Goal: Task Accomplishment & Management: Manage account settings

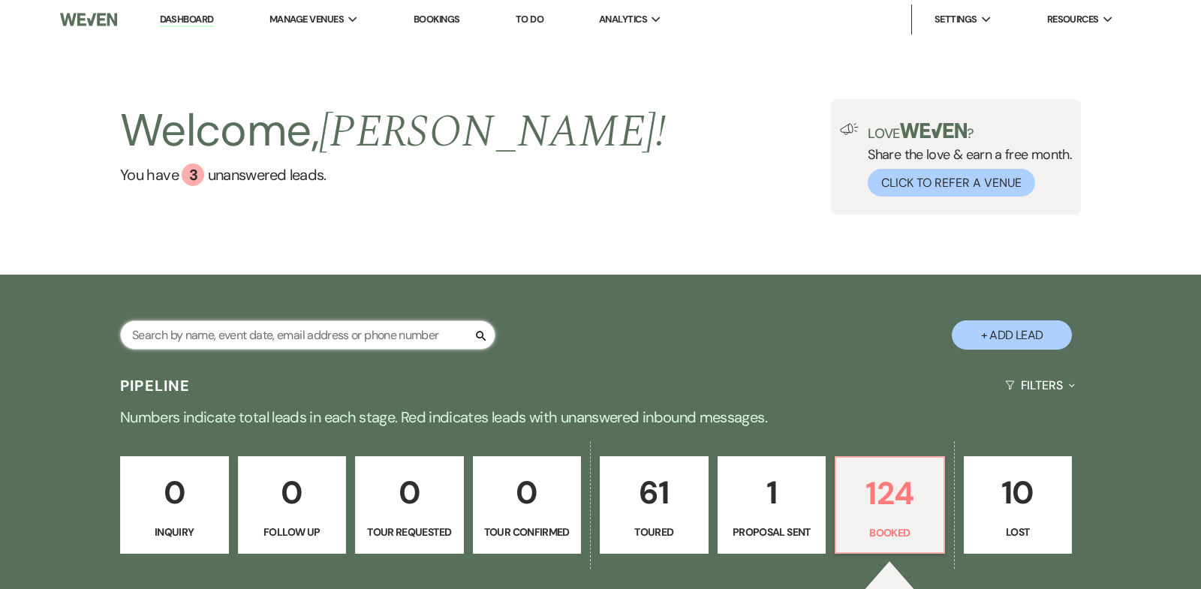
click at [188, 339] on input "text" at bounding box center [307, 335] width 375 height 29
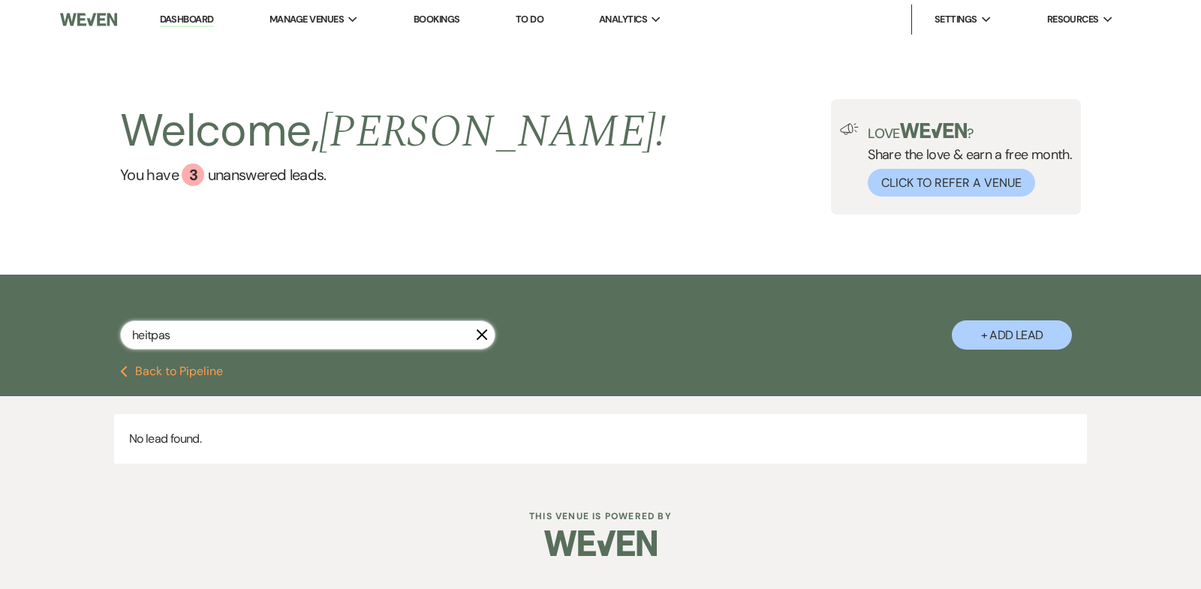
drag, startPoint x: 178, startPoint y: 339, endPoint x: 0, endPoint y: 339, distance: 177.9
click at [0, 339] on div "heitpas X + Add Lead" at bounding box center [600, 320] width 1201 height 91
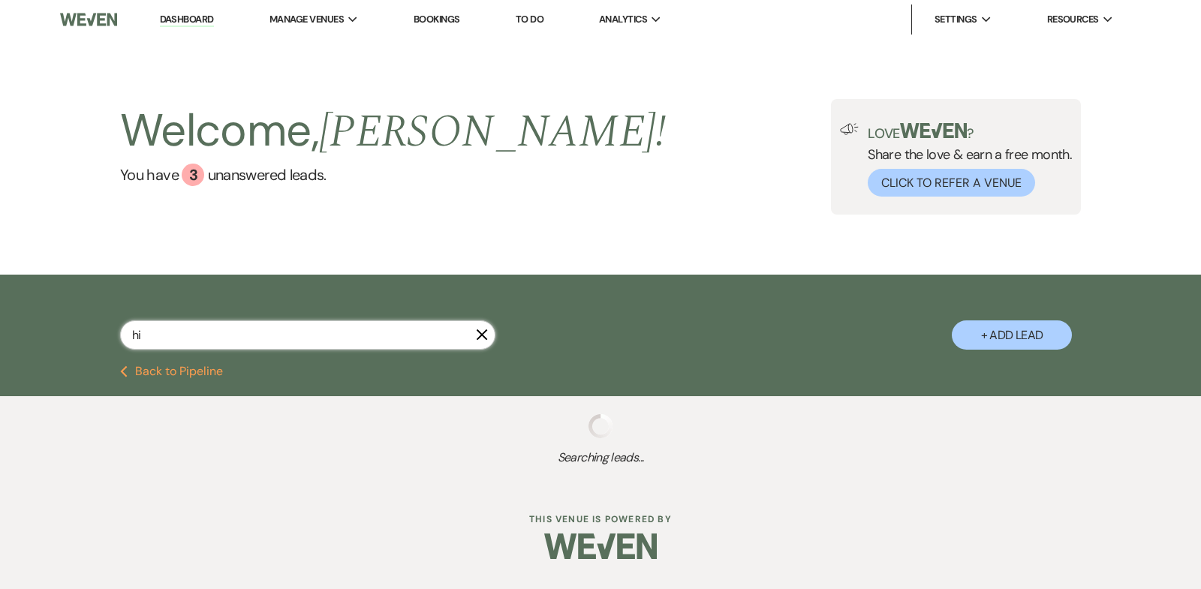
type input "hie"
select select "5"
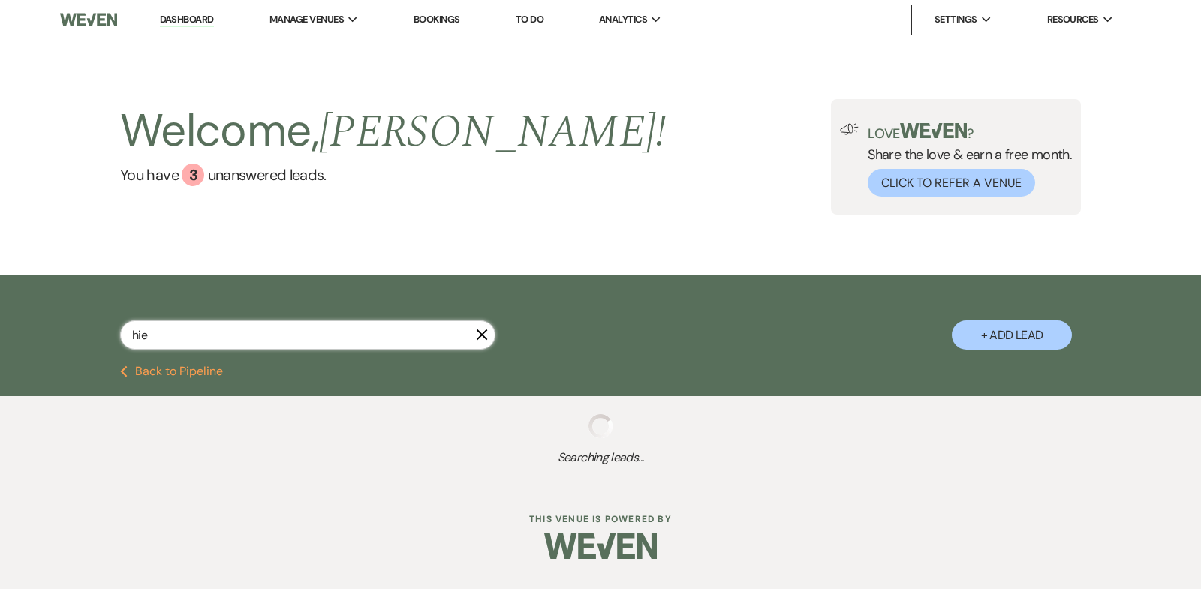
select select "5"
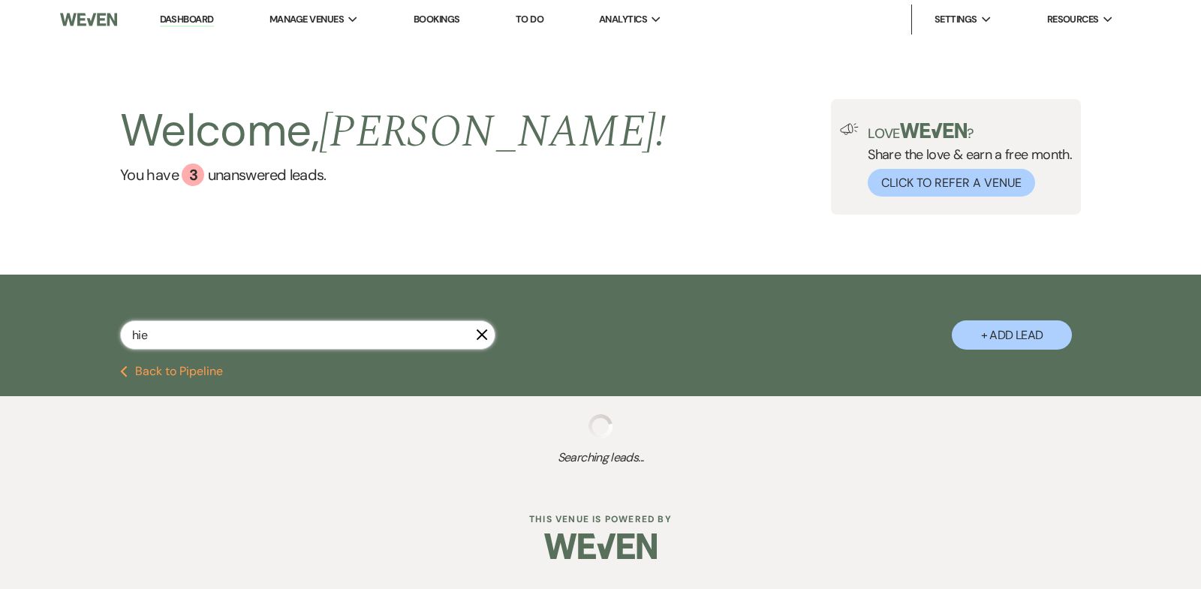
select select "5"
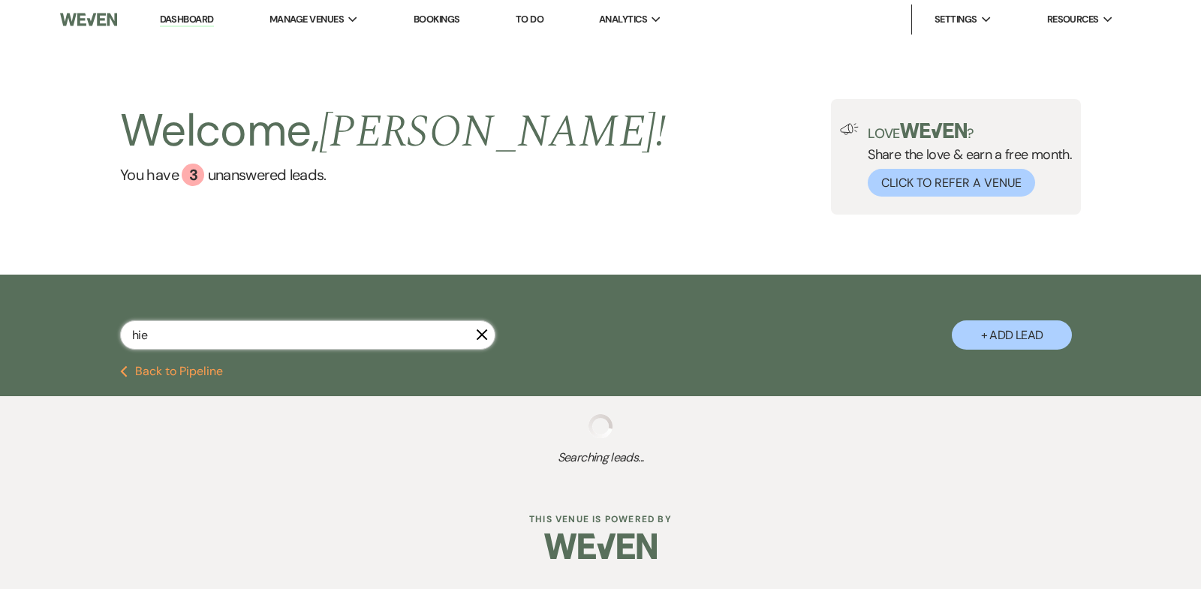
select select "5"
select select "8"
select select "7"
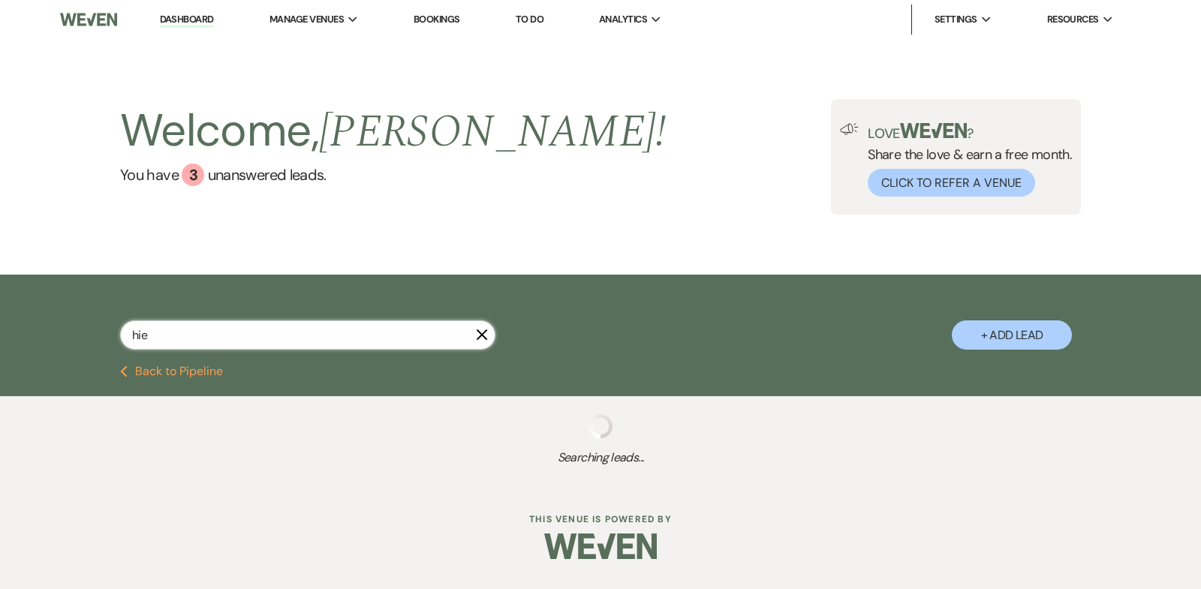
select select "5"
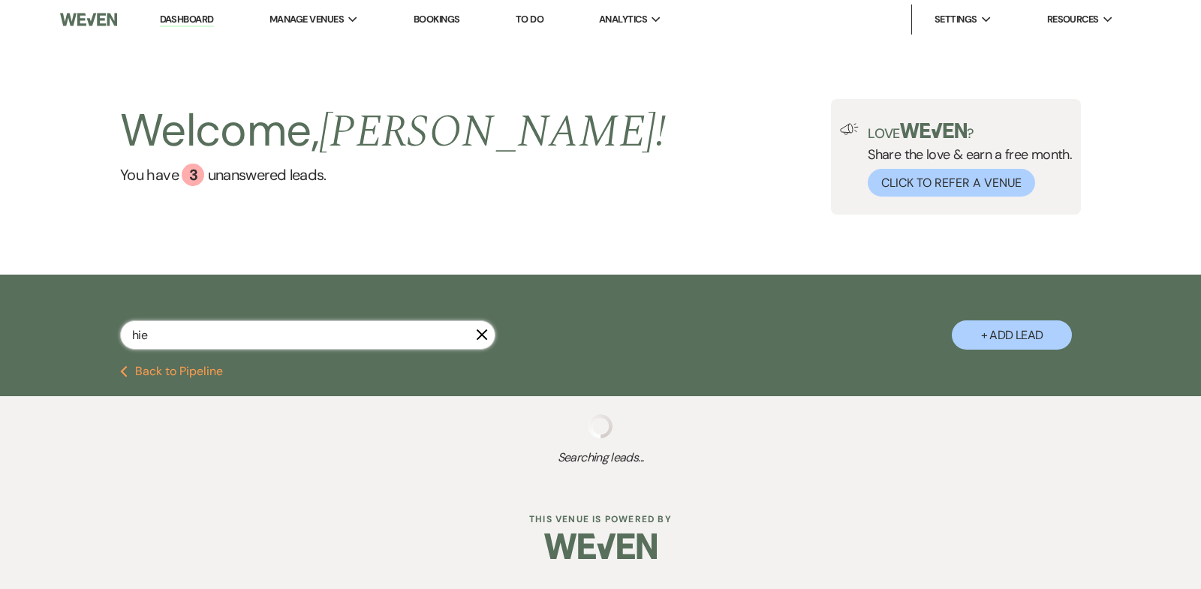
select select "8"
select select "6"
select select "5"
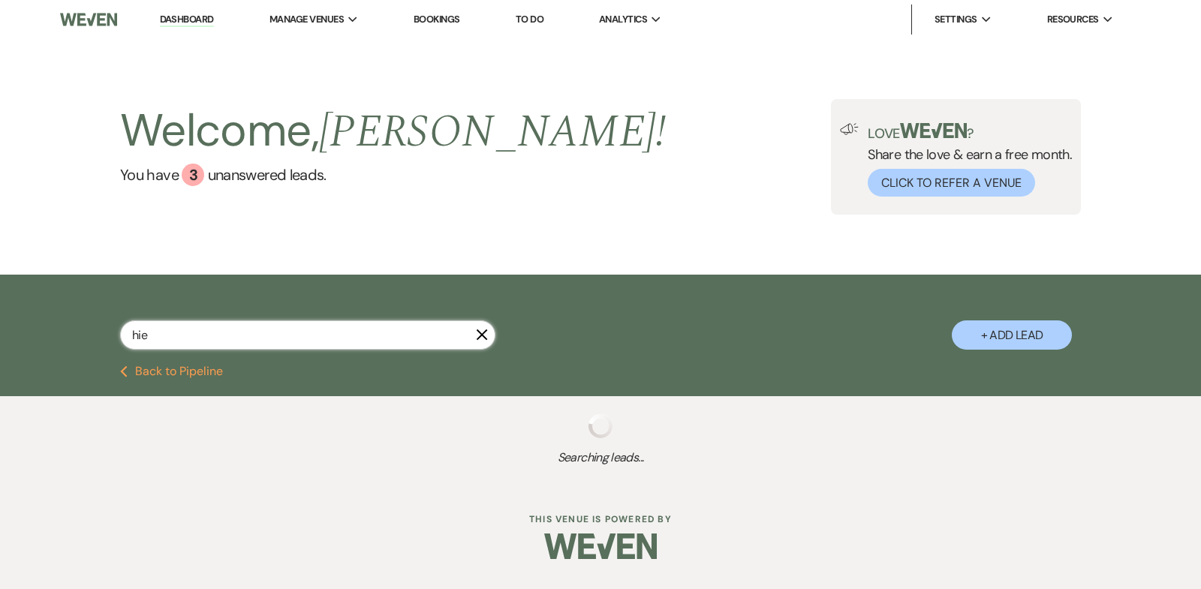
select select "5"
select select "8"
select select "6"
select select "5"
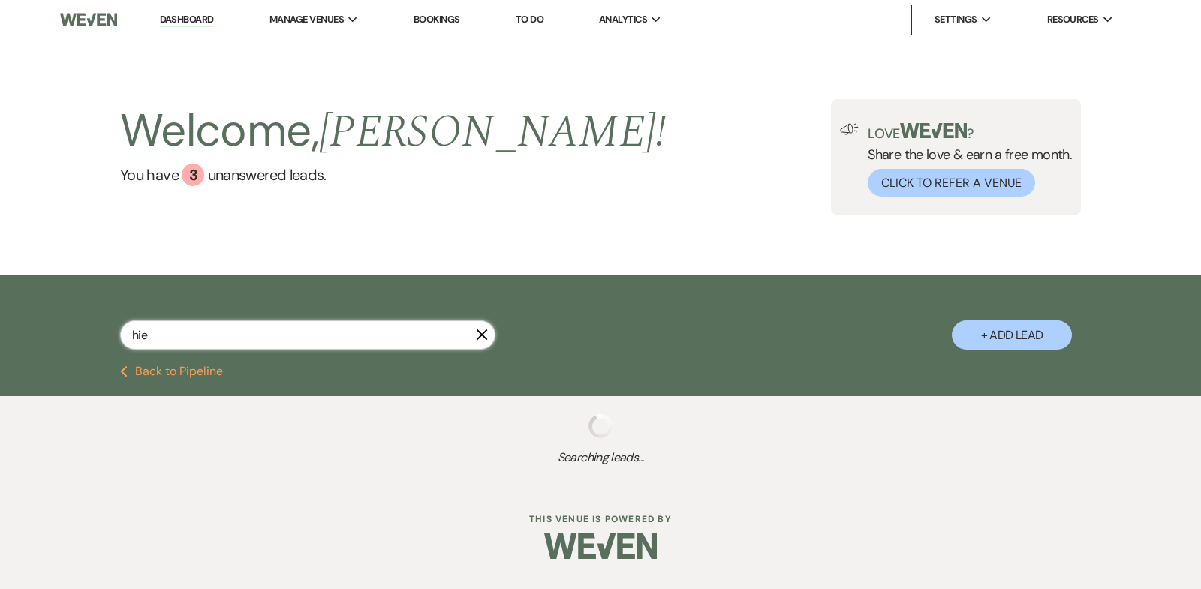
select select "5"
select select "8"
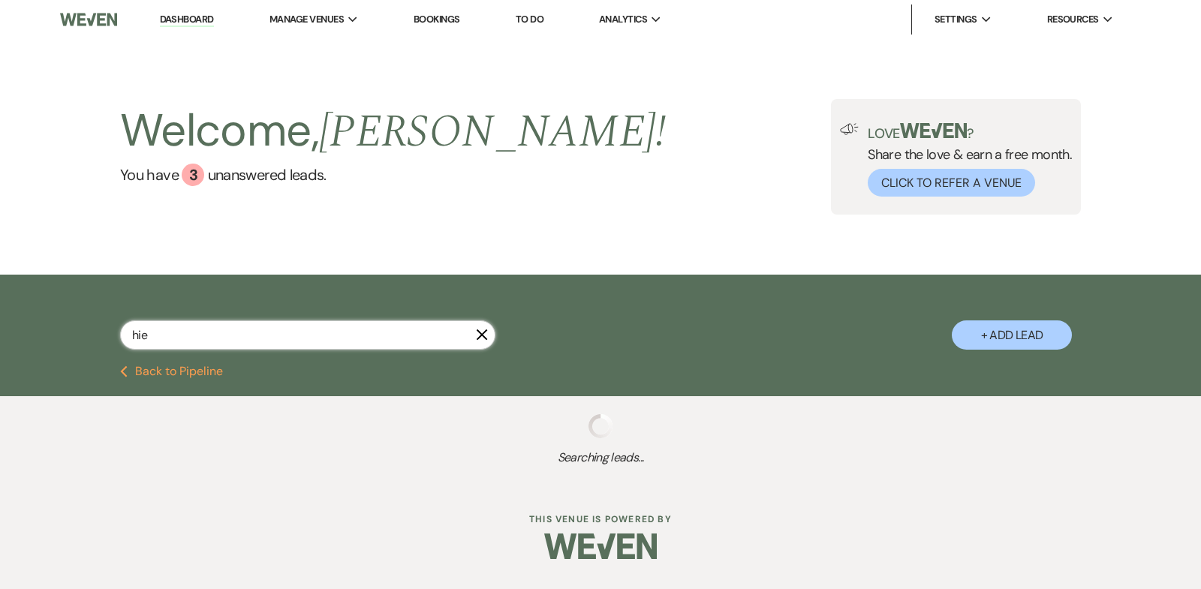
select select "6"
select select "5"
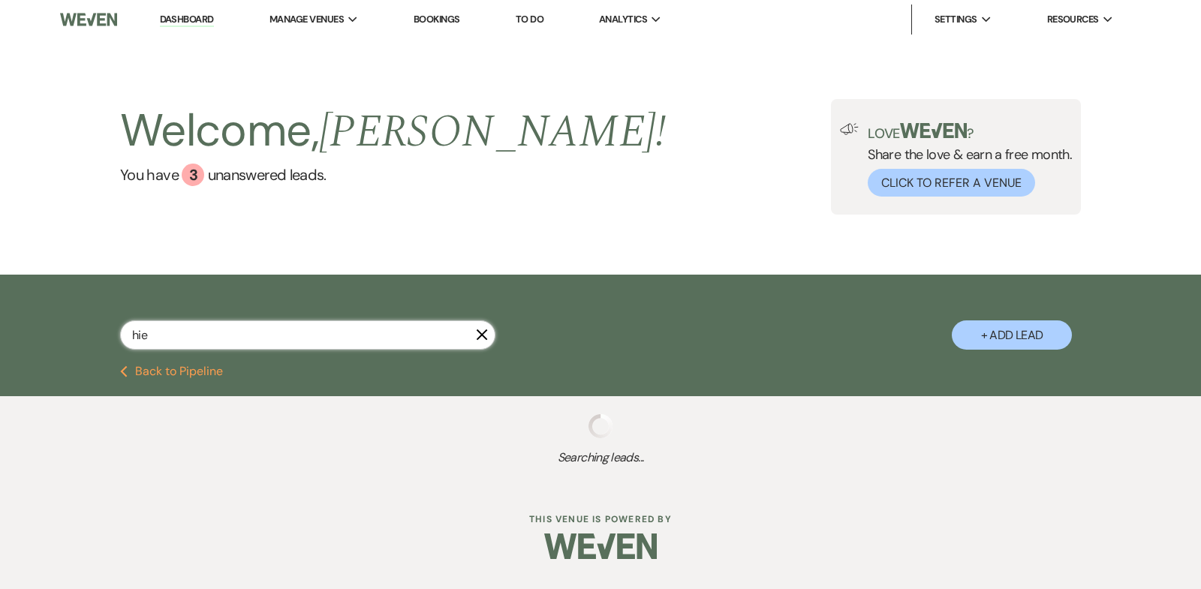
select select "5"
select select "8"
select select "7"
select select "5"
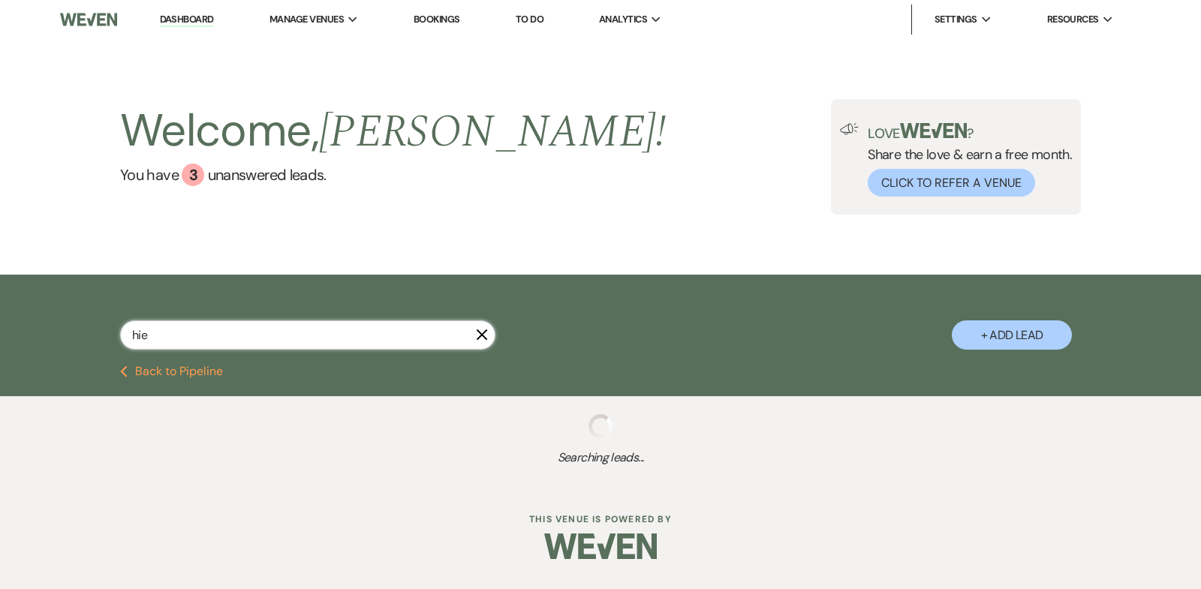
select select "5"
select select "8"
select select "1"
select select "5"
select select "8"
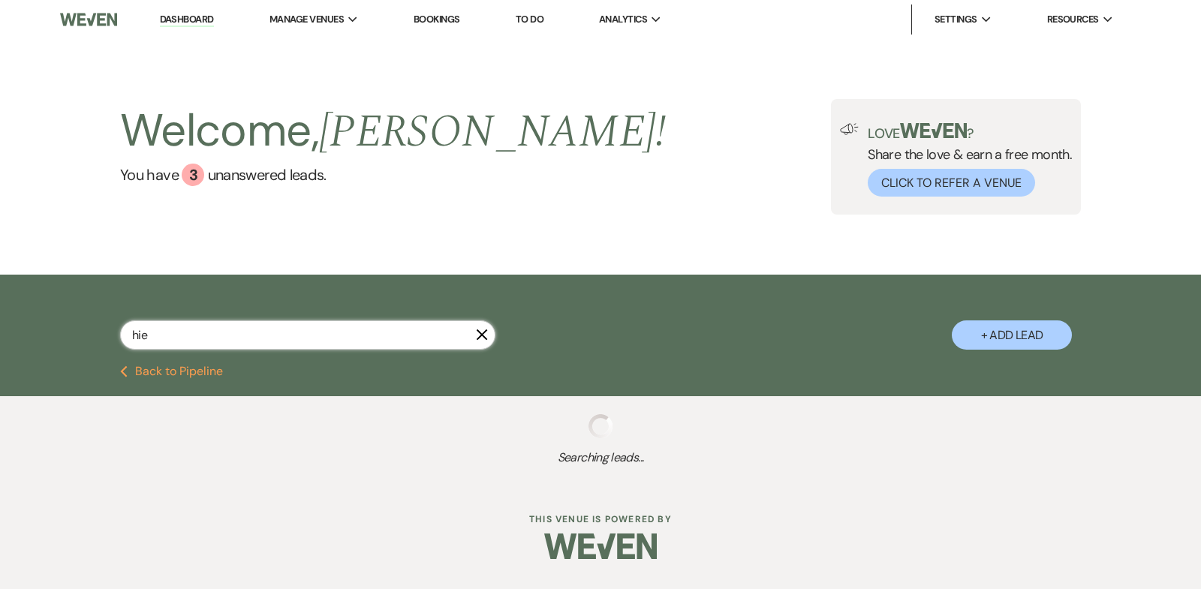
select select "11"
select select "8"
select select "5"
select select "8"
select select "11"
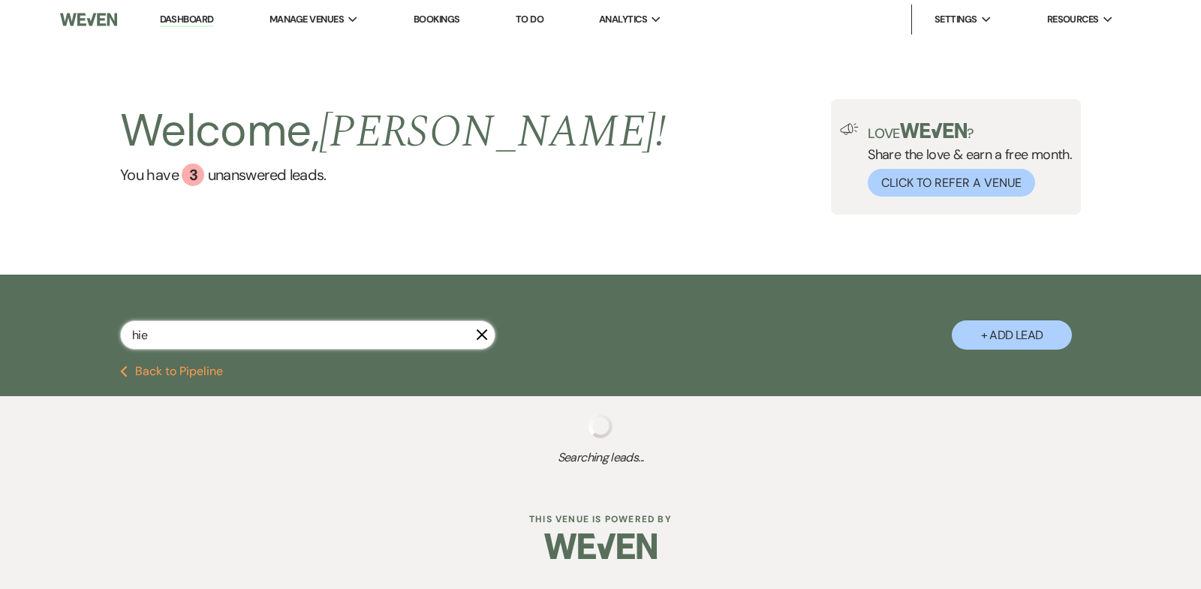
select select "8"
select select "2"
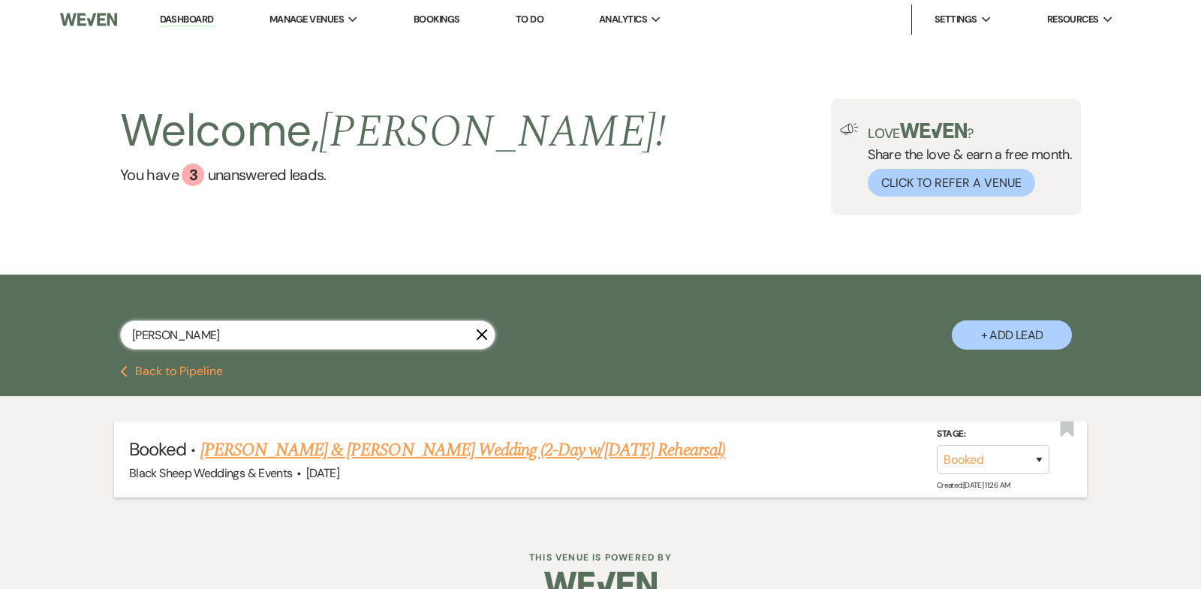
type input "[PERSON_NAME]"
click at [318, 452] on link "[PERSON_NAME] & [PERSON_NAME] Wedding (2-Day w/[DATE] Rehearsal)" at bounding box center [463, 450] width 526 height 27
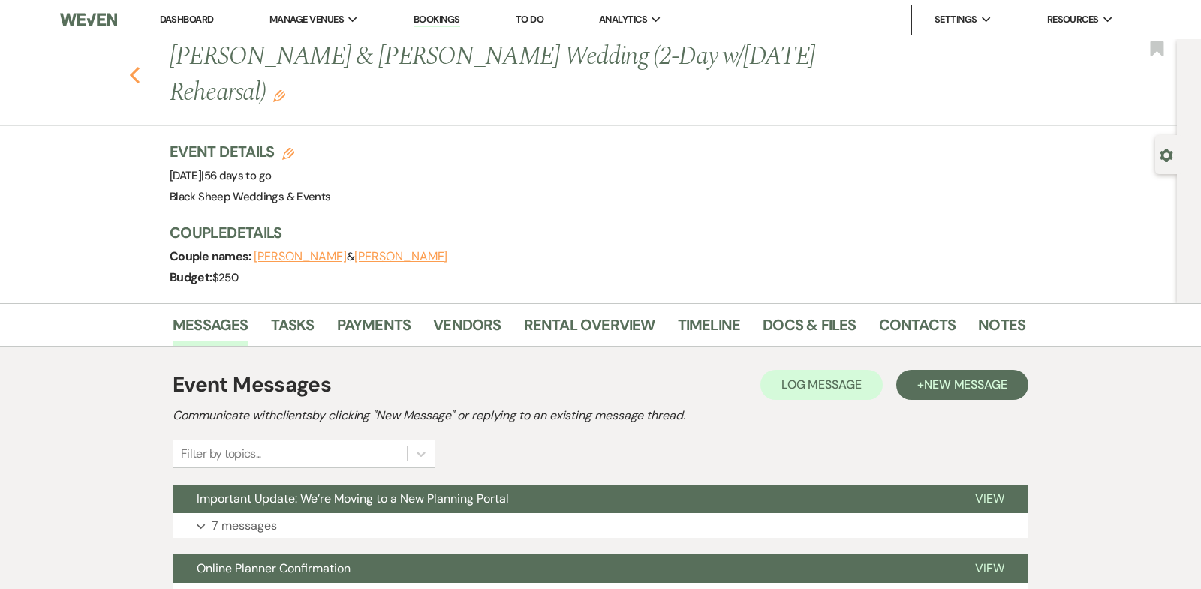
click at [136, 71] on icon "Previous" at bounding box center [134, 75] width 11 height 18
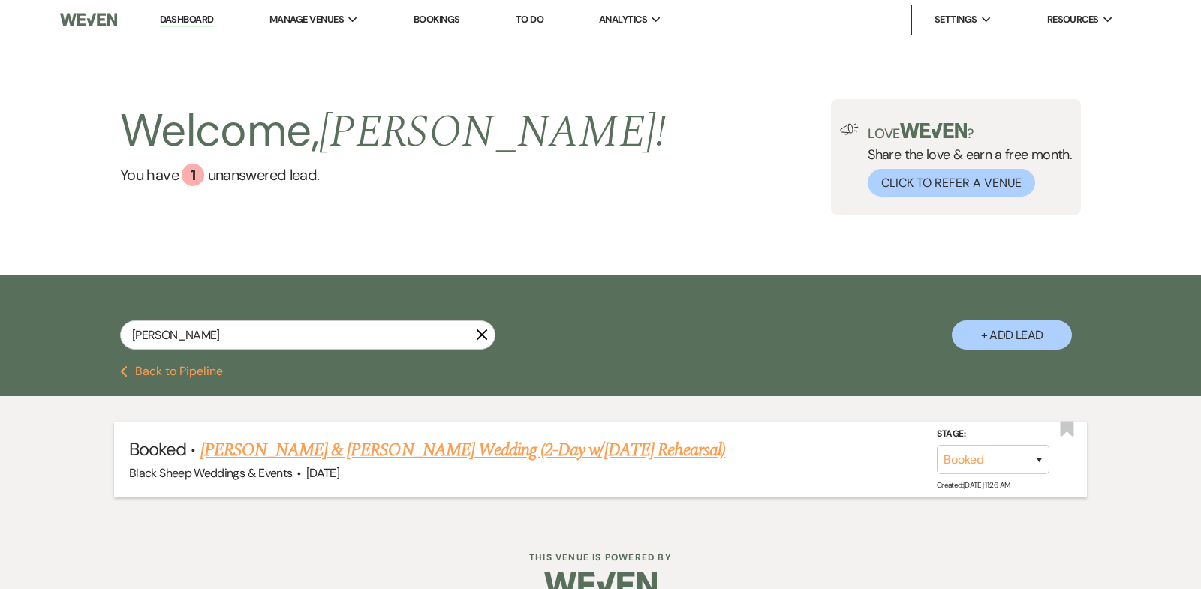
click at [360, 446] on link "[PERSON_NAME] & [PERSON_NAME] Wedding (2-Day w/[DATE] Rehearsal)" at bounding box center [463, 450] width 526 height 27
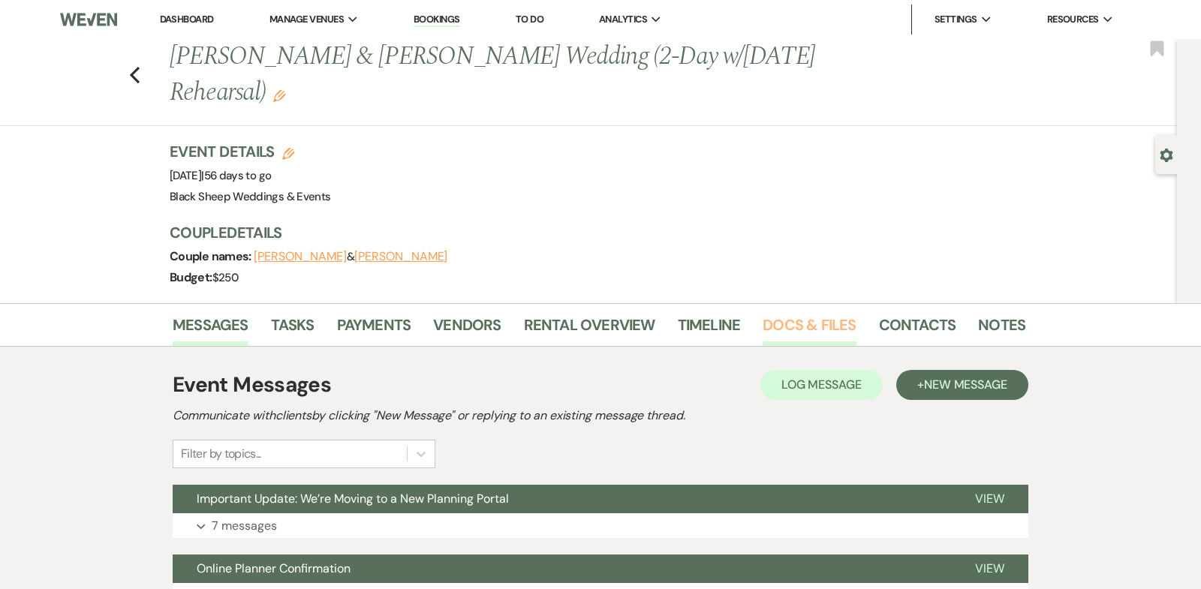
click at [812, 327] on link "Docs & Files" at bounding box center [809, 329] width 93 height 33
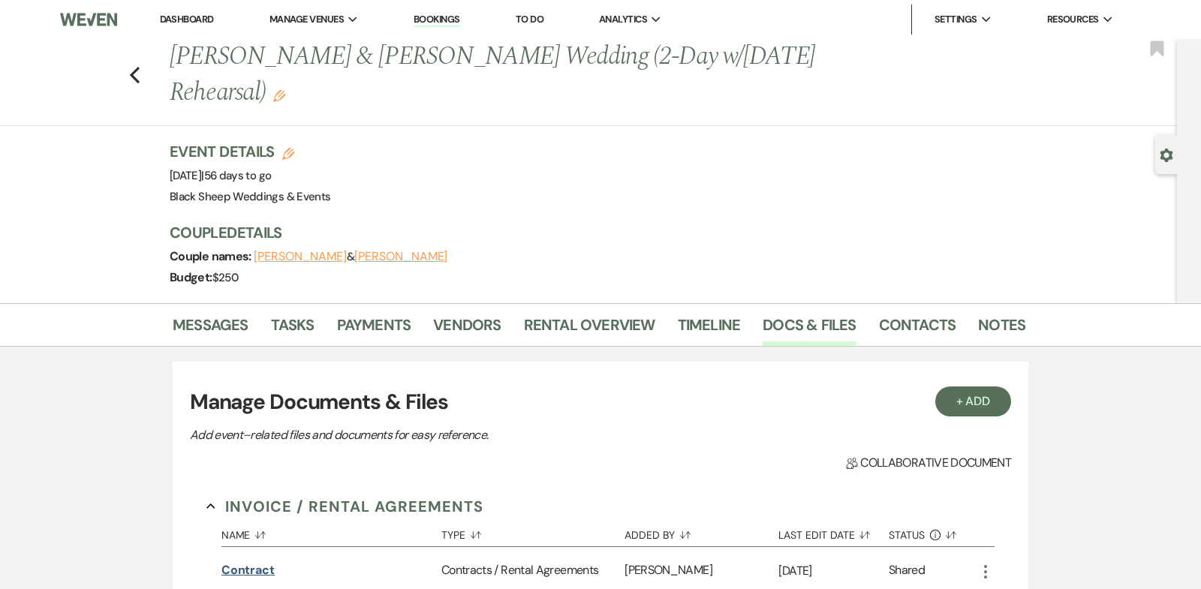
click at [251, 567] on button "Contract" at bounding box center [247, 571] width 53 height 18
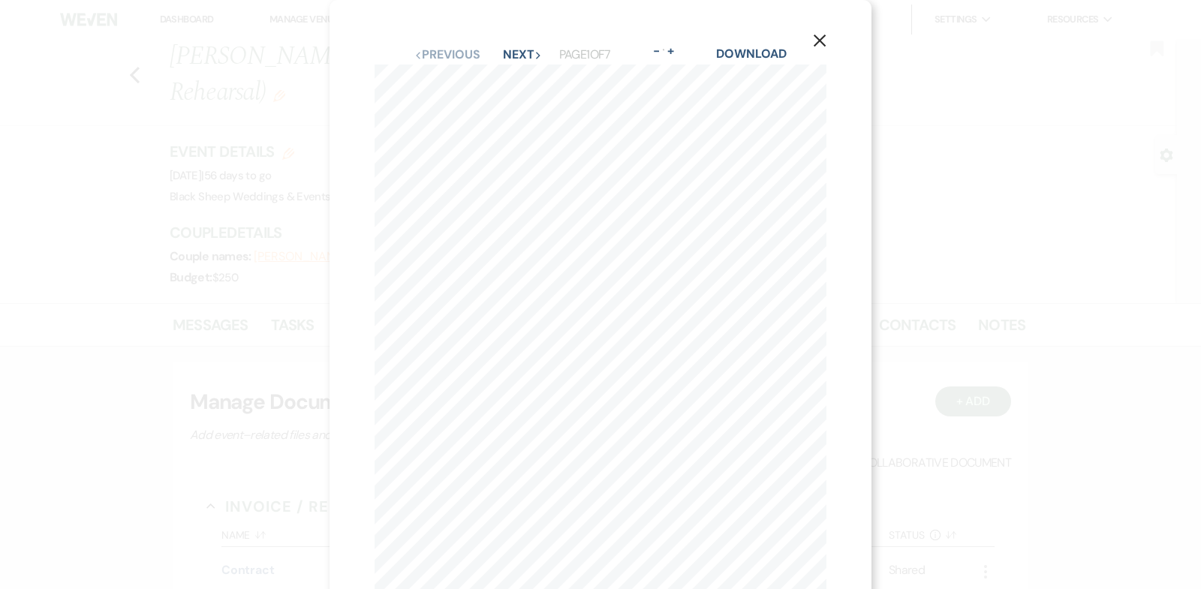
click at [821, 42] on use "button" at bounding box center [820, 41] width 12 height 12
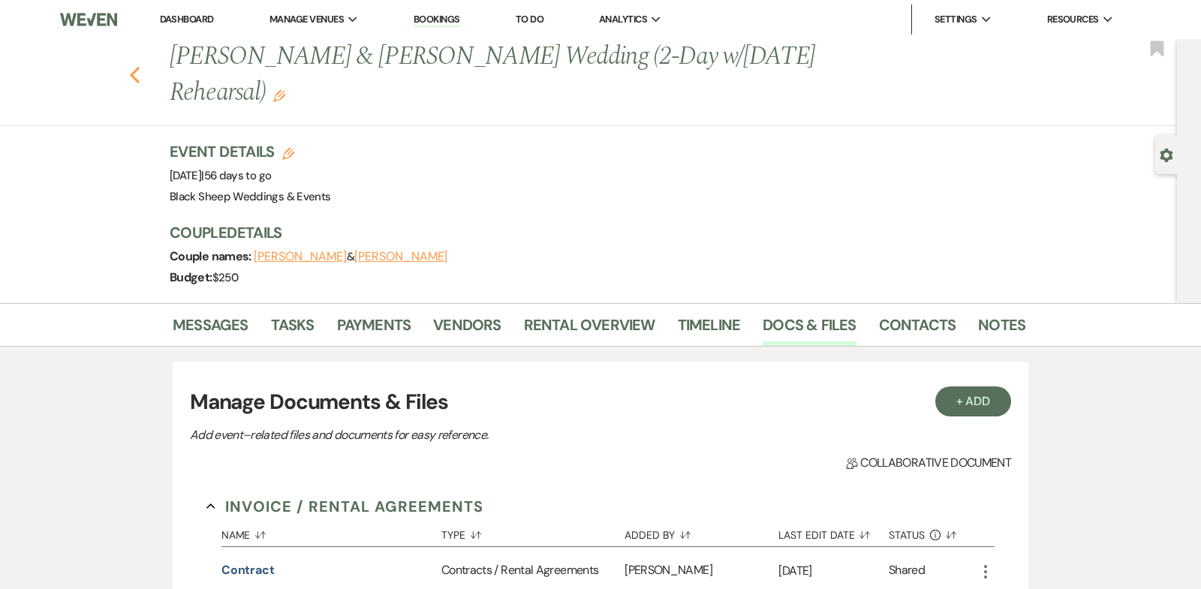
click at [136, 77] on icon "Previous" at bounding box center [134, 75] width 11 height 18
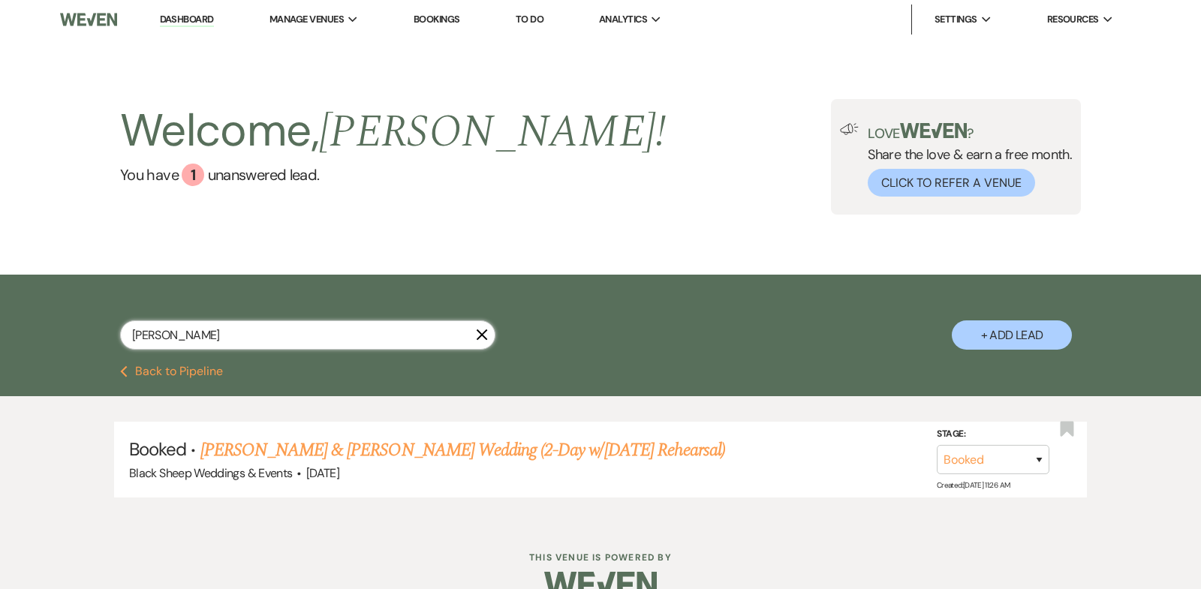
drag, startPoint x: 192, startPoint y: 329, endPoint x: 0, endPoint y: 329, distance: 192.2
click at [0, 329] on div "[PERSON_NAME] X + Add Lead" at bounding box center [600, 320] width 1201 height 91
click at [192, 17] on link "Dashboard" at bounding box center [187, 20] width 54 height 14
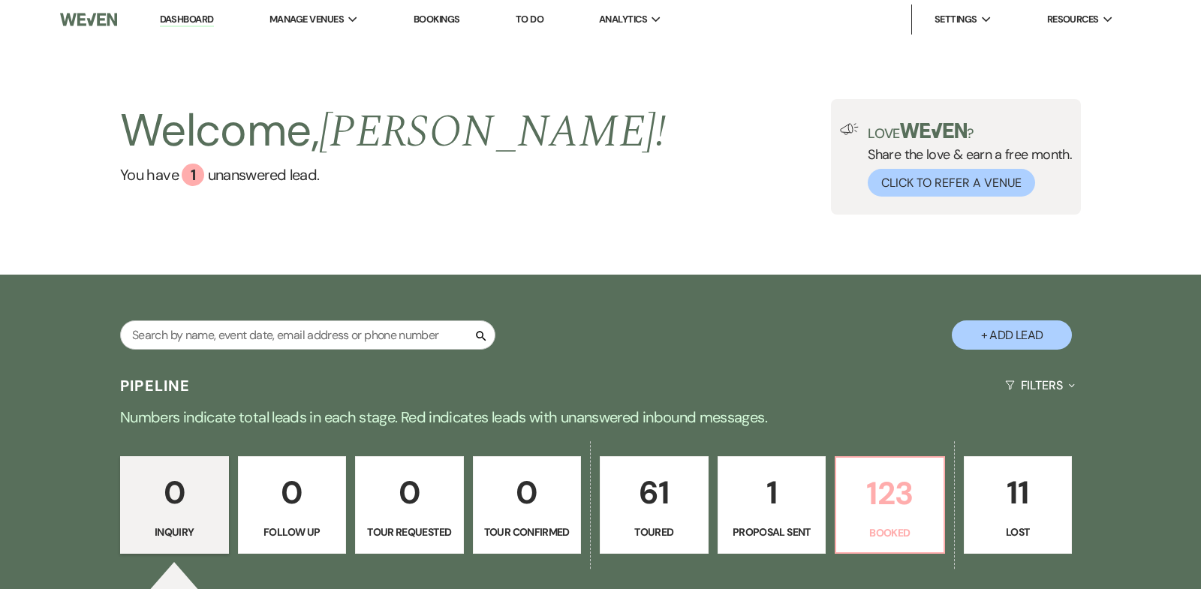
click at [886, 478] on p "123" at bounding box center [889, 493] width 89 height 50
select select "8"
select select "1"
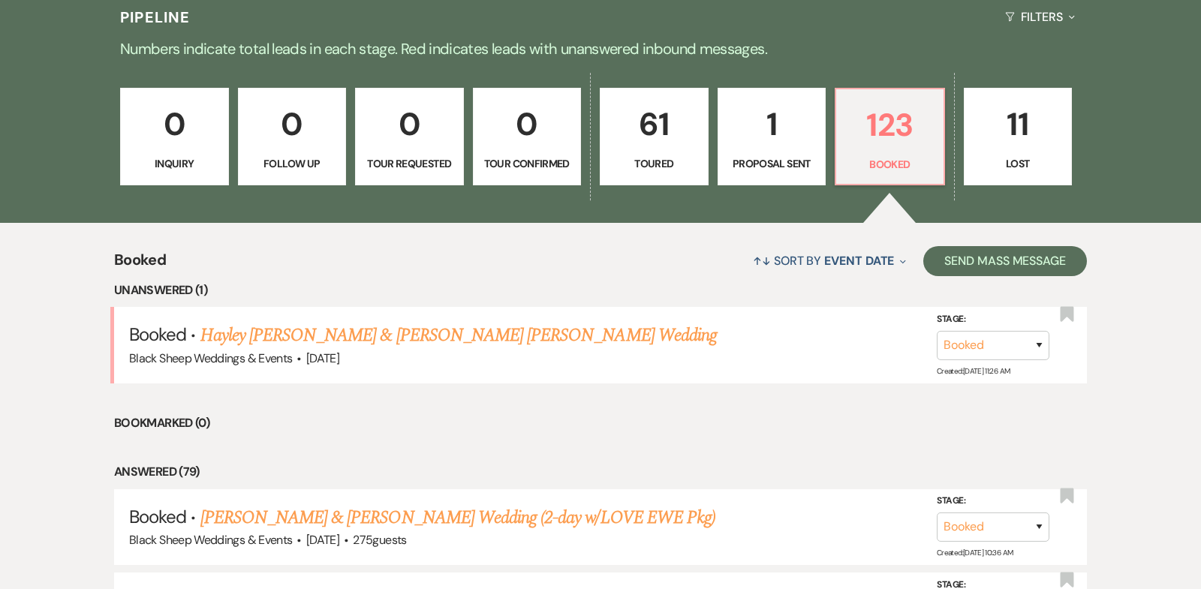
scroll to position [364, 0]
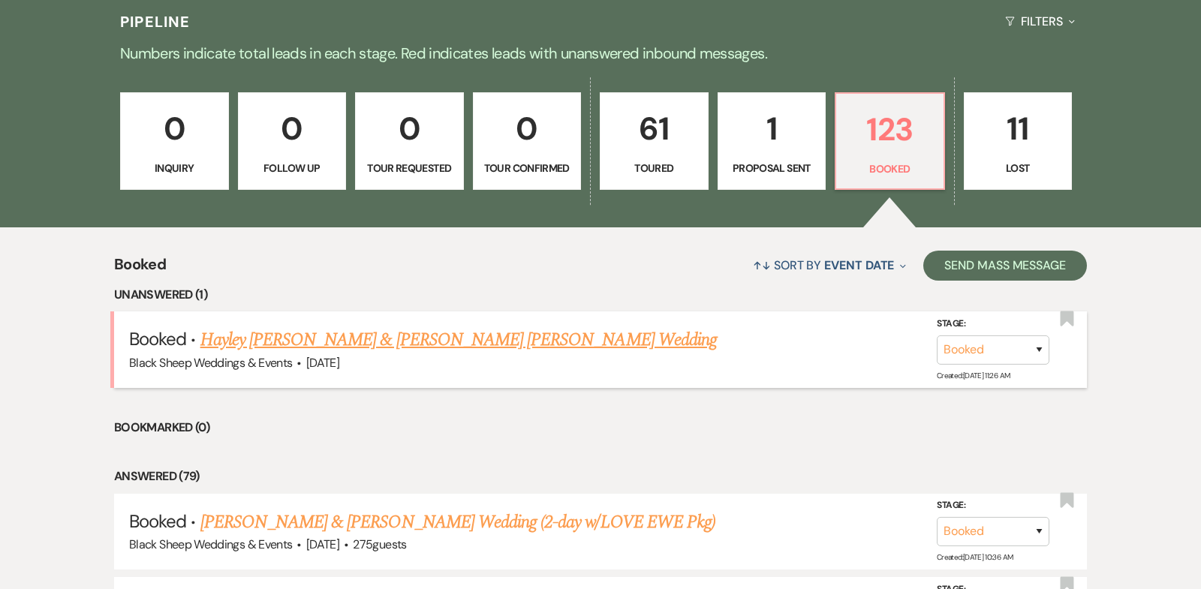
click at [426, 341] on link "Hayley [PERSON_NAME] & [PERSON_NAME] [PERSON_NAME] Wedding" at bounding box center [458, 340] width 517 height 27
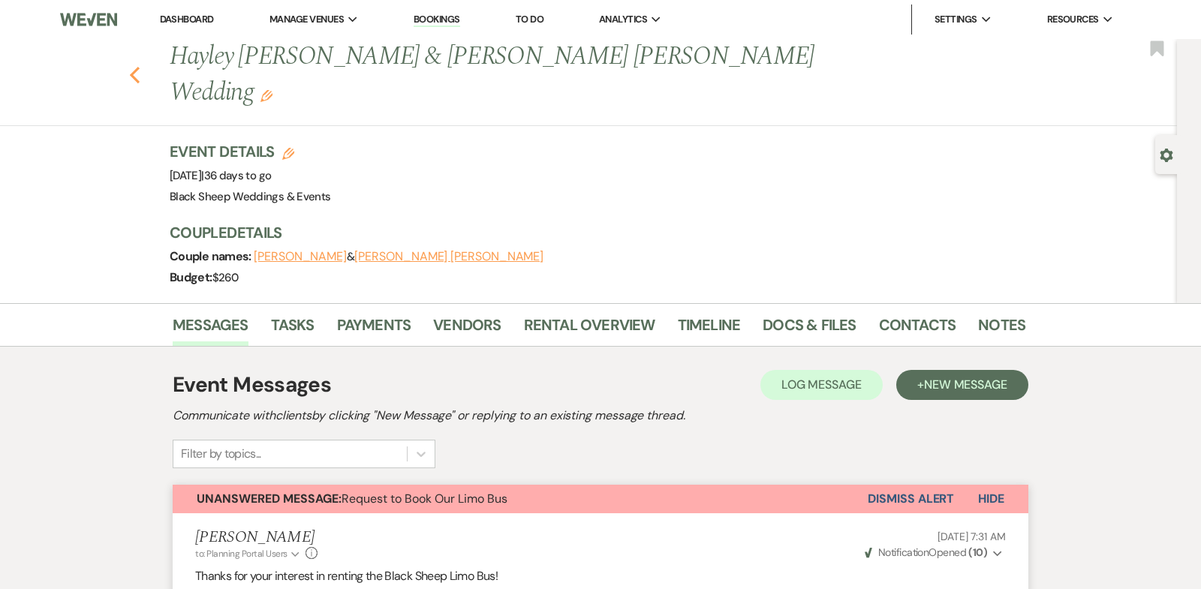
click at [133, 67] on use "button" at bounding box center [135, 75] width 10 height 17
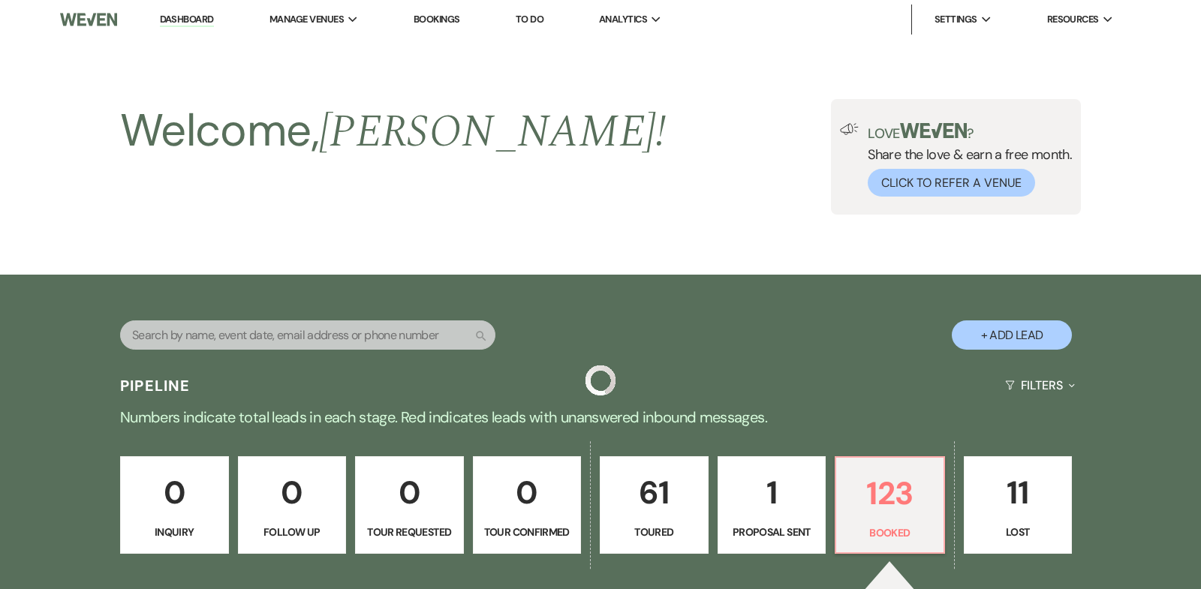
scroll to position [364, 0]
